Goal: Task Accomplishment & Management: Use online tool/utility

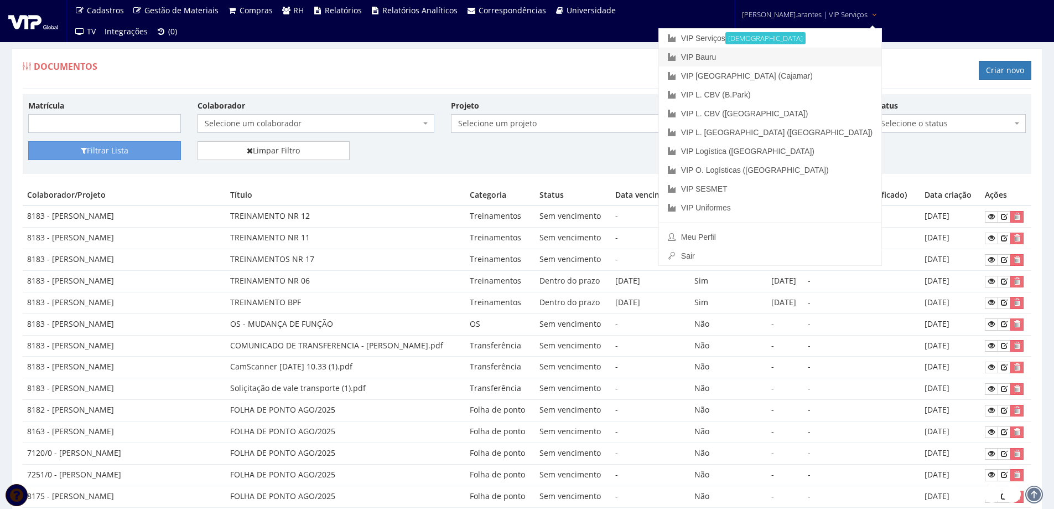
click at [753, 55] on link "VIP Bauru" at bounding box center [770, 57] width 222 height 19
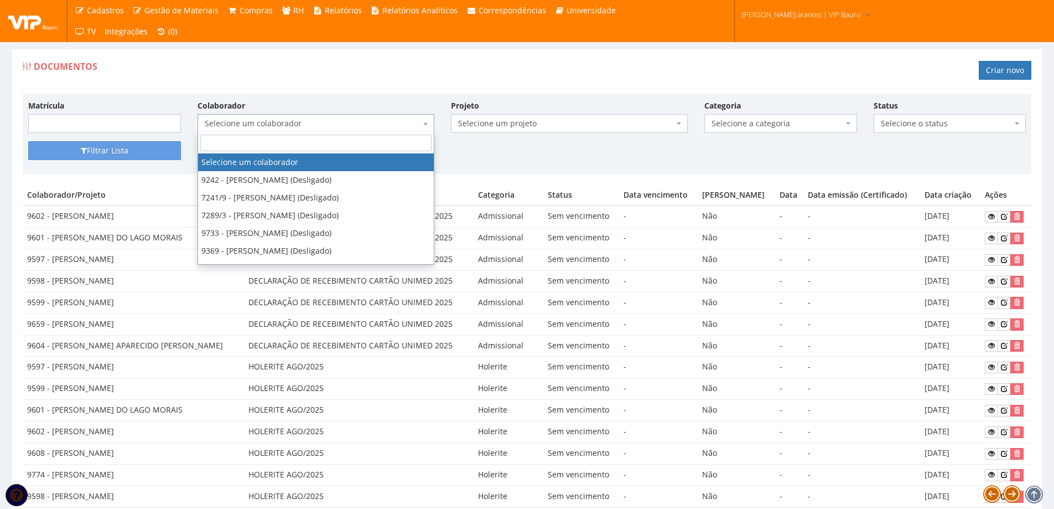
click at [271, 124] on span "Selecione um colaborador" at bounding box center [313, 123] width 216 height 11
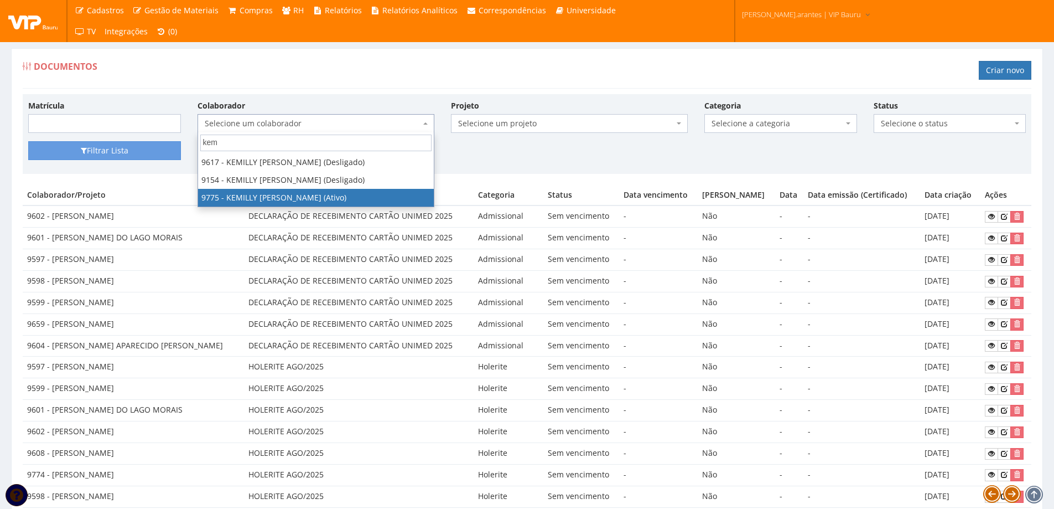
type input "kem"
select select "4090"
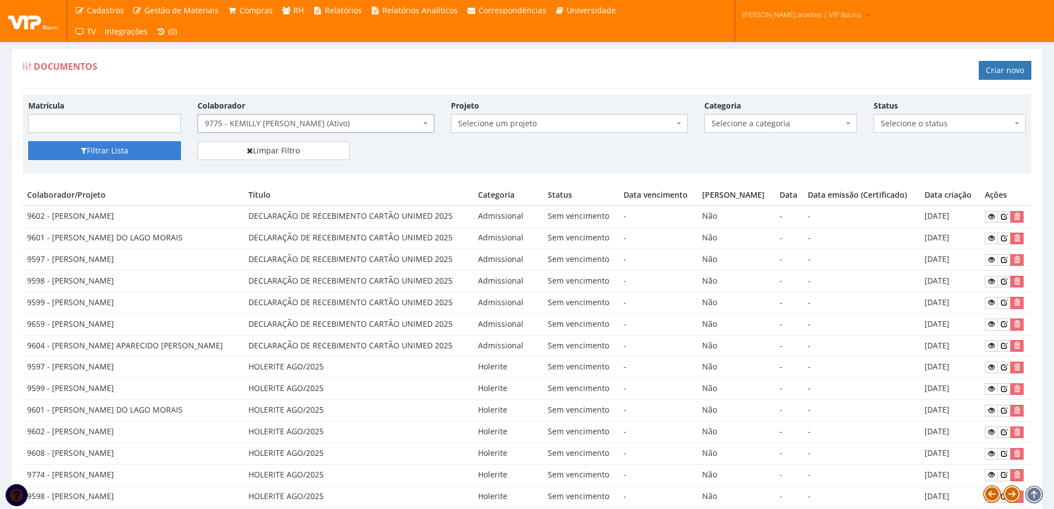
click at [127, 152] on button "Filtrar Lista" at bounding box center [104, 150] width 153 height 19
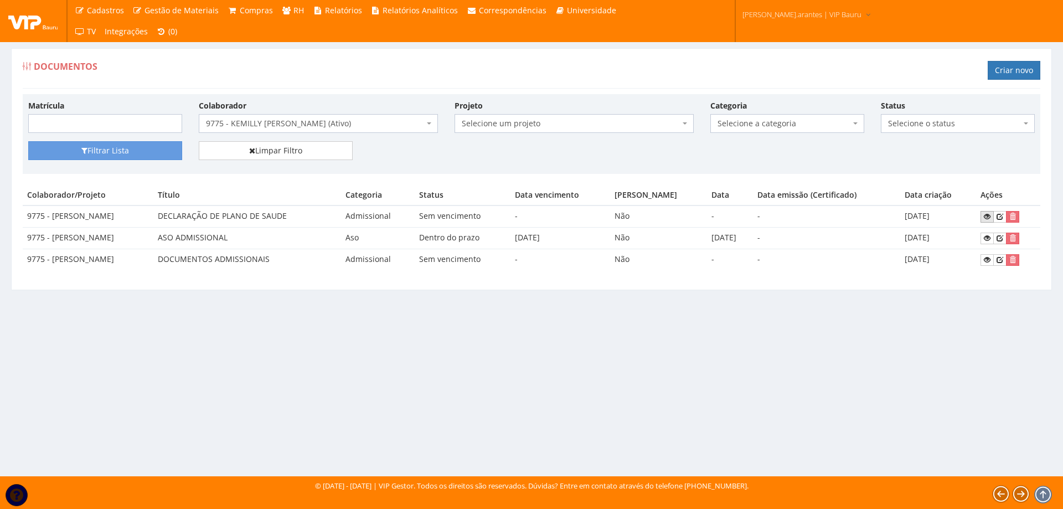
click at [990, 219] on icon at bounding box center [986, 217] width 7 height 8
